Goal: Information Seeking & Learning: Learn about a topic

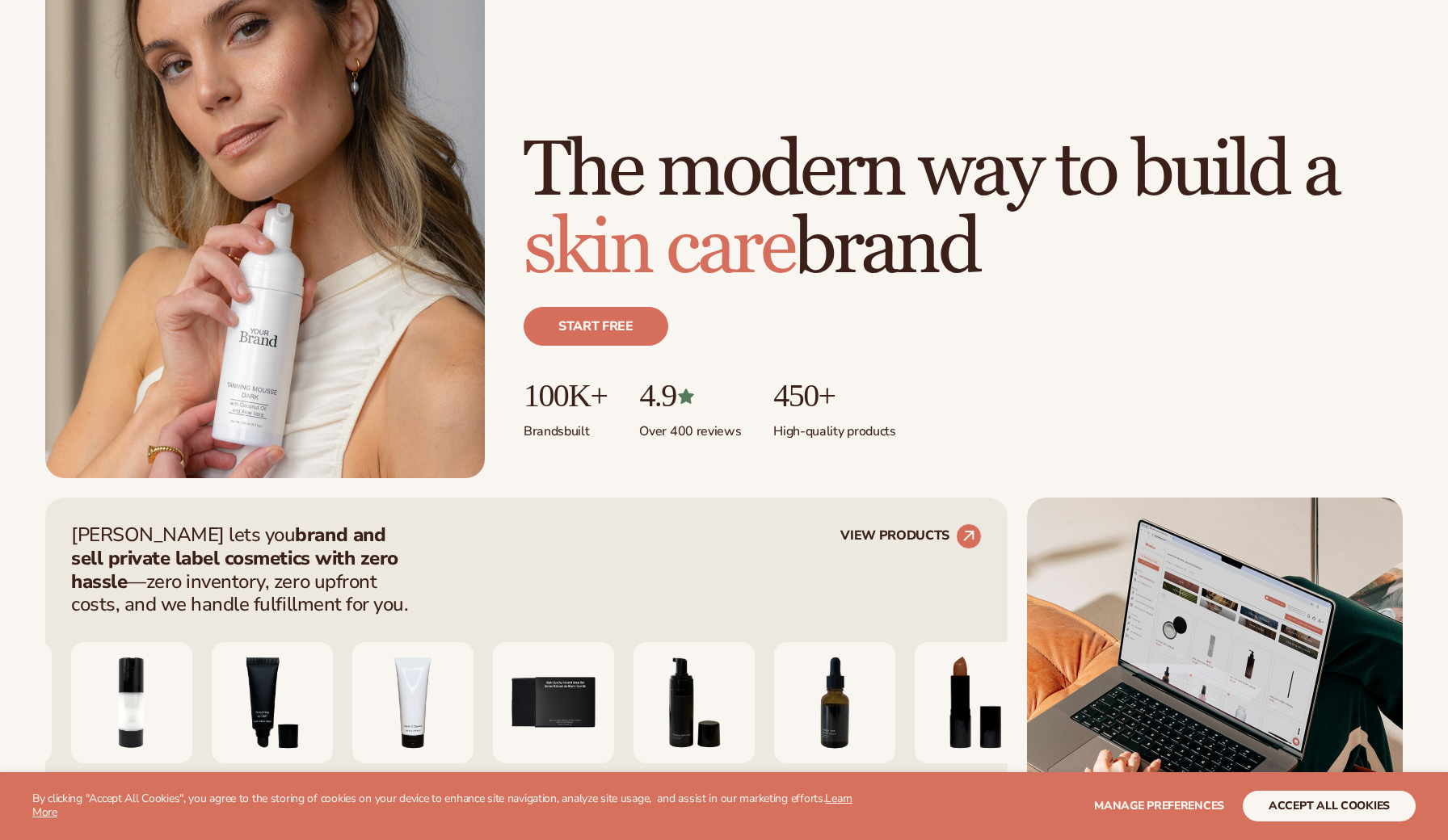
scroll to position [578, 0]
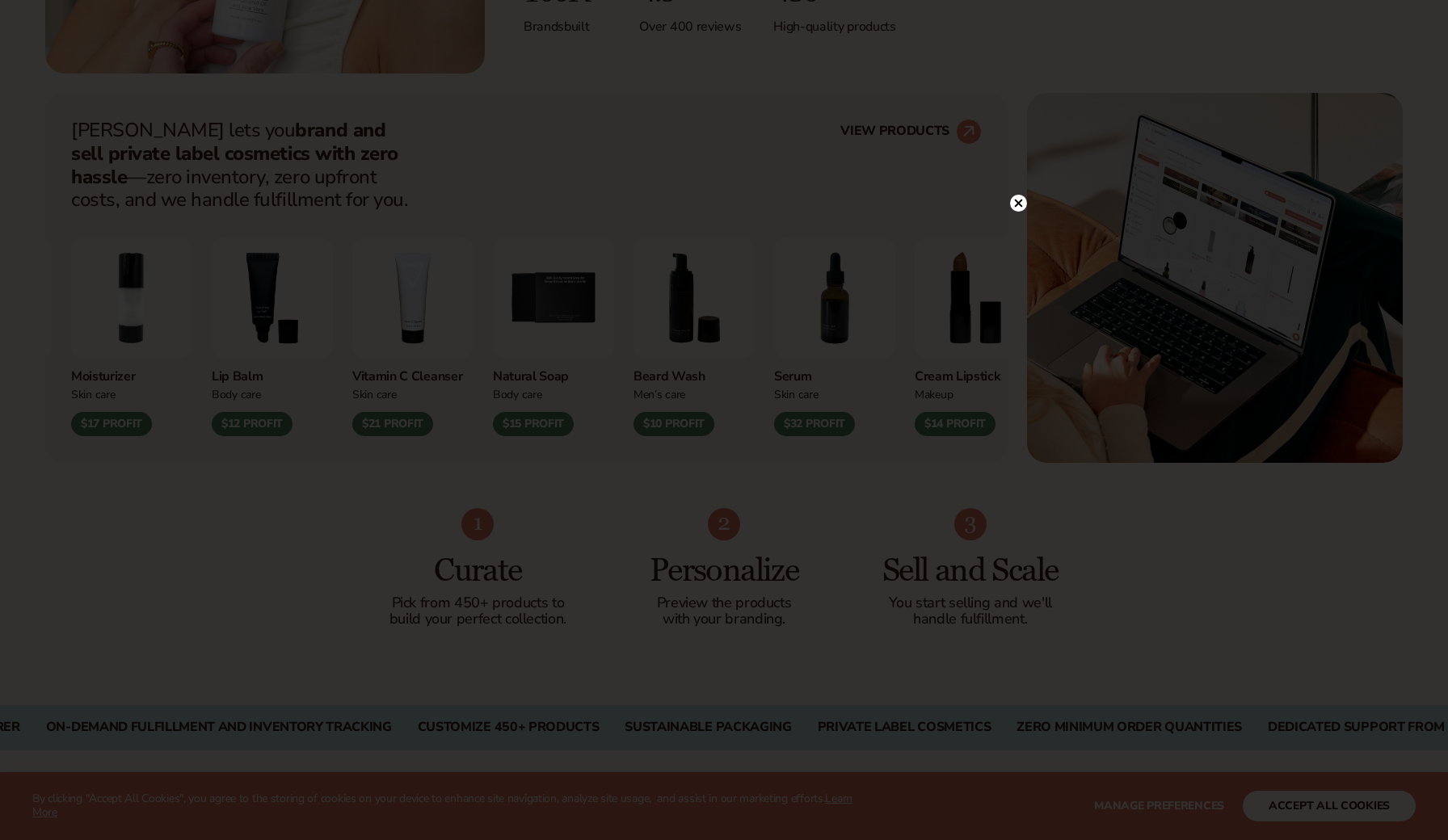
click at [1017, 203] on icon at bounding box center [1019, 203] width 8 height 8
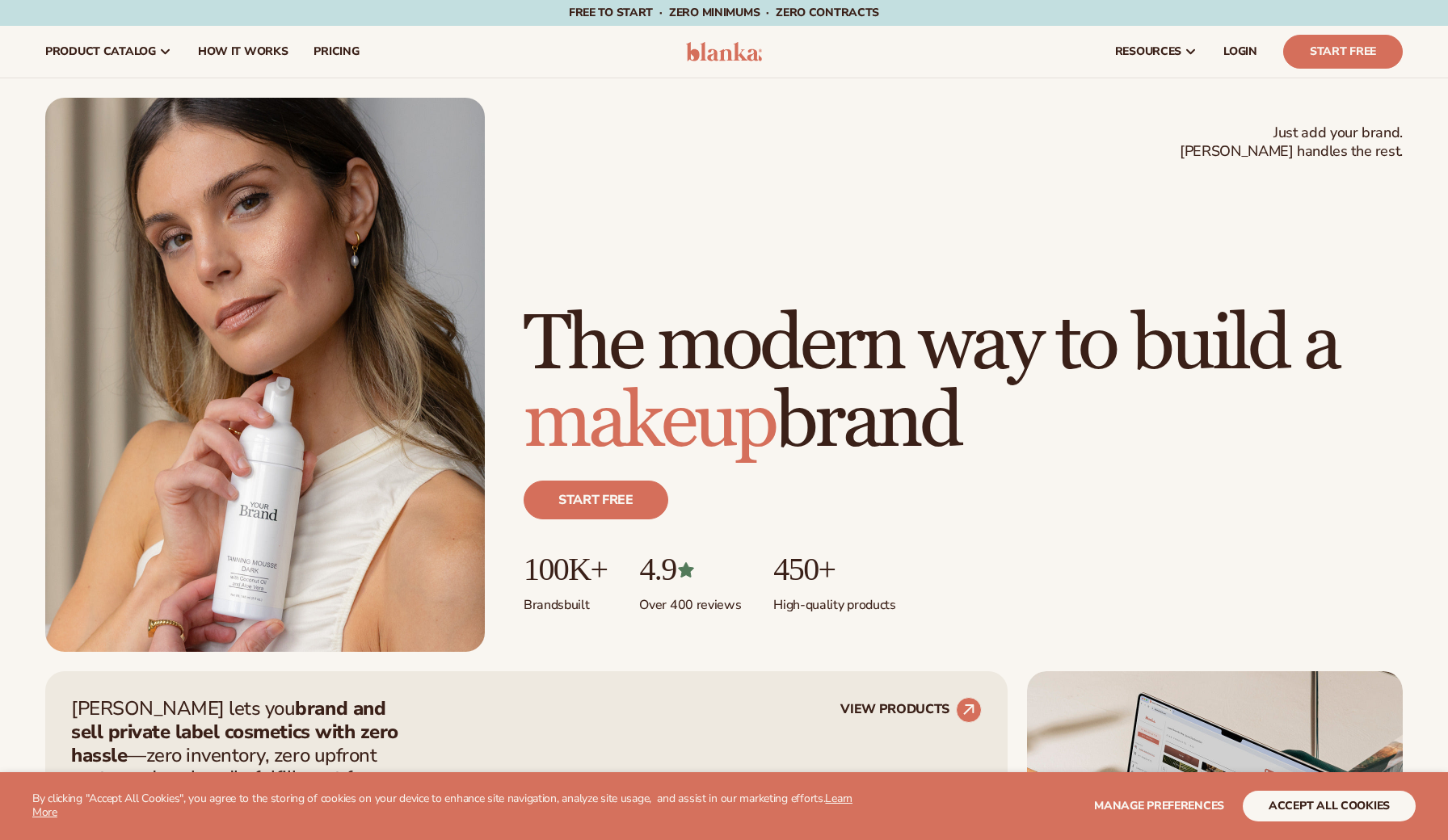
scroll to position [0, 0]
click at [1310, 53] on link "Start Free" at bounding box center [1343, 51] width 120 height 34
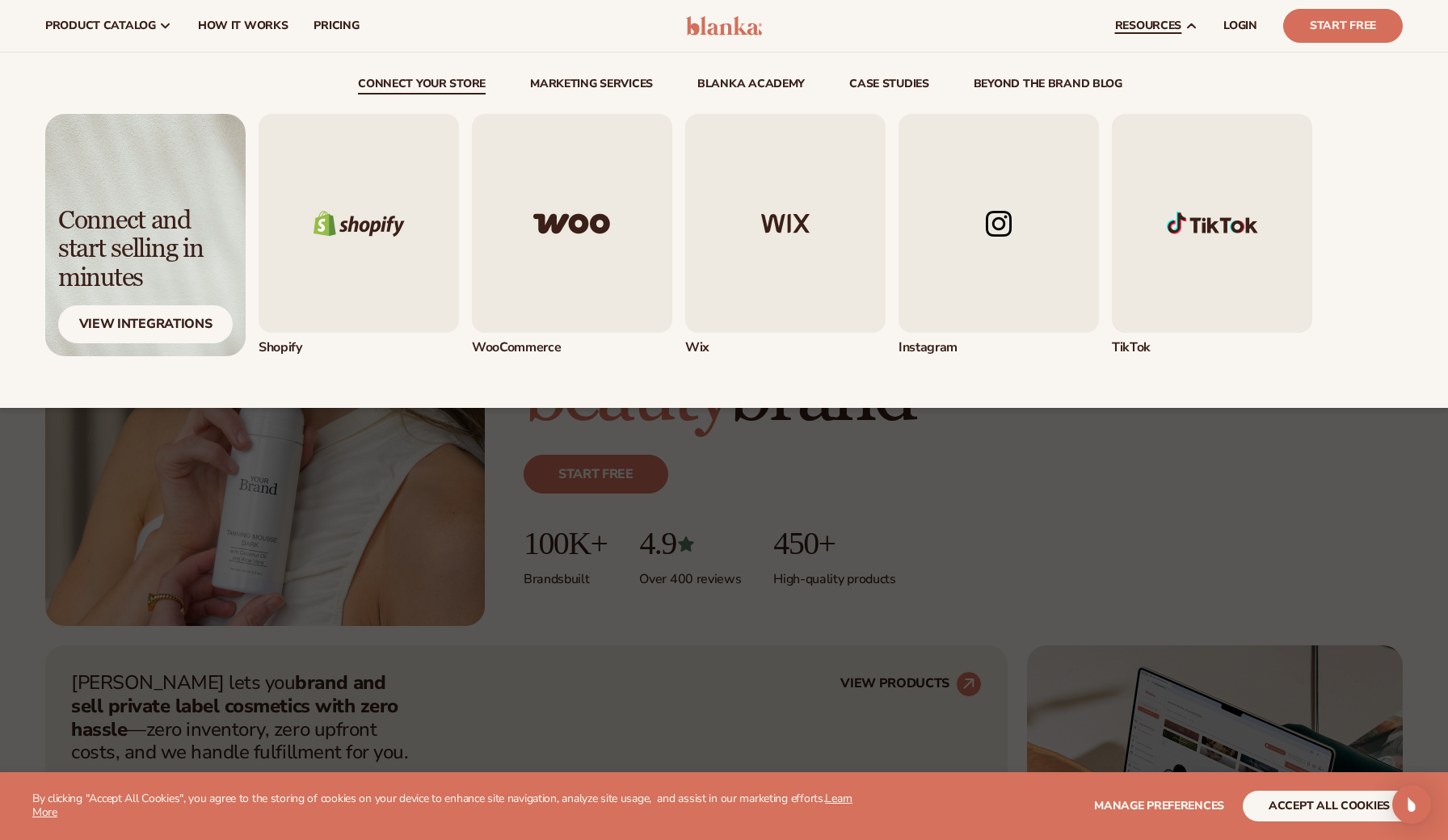
scroll to position [26, 0]
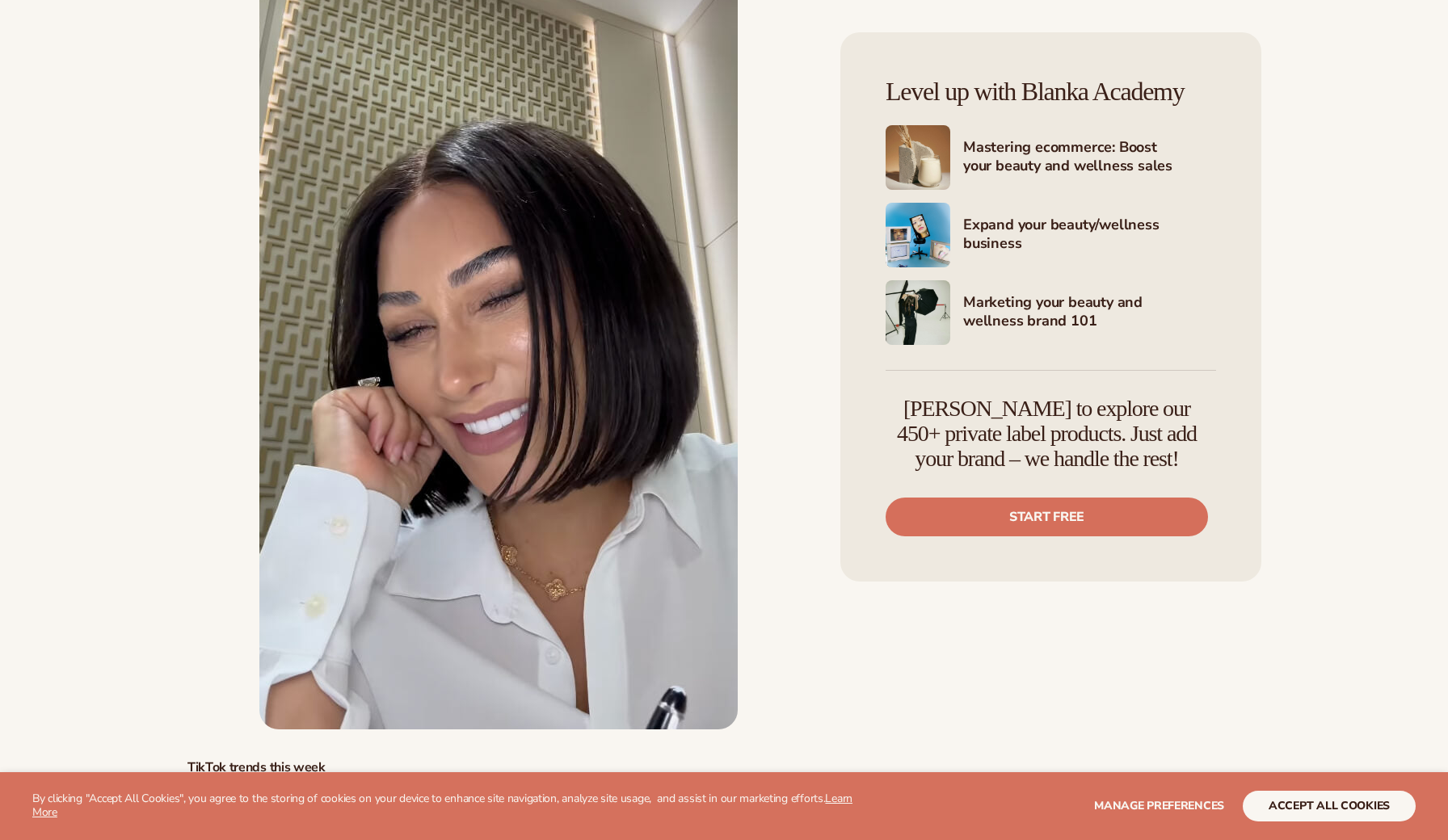
scroll to position [4788, 0]
